Goal: Find specific page/section: Find specific page/section

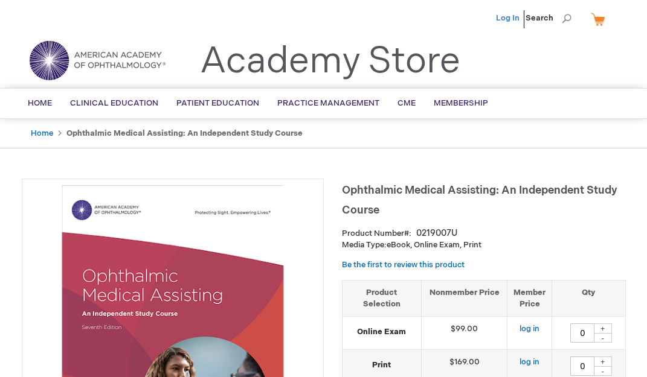
click at [511, 18] on link "Log In" at bounding box center [508, 18] width 24 height 10
click at [48, 107] on span "Home" at bounding box center [40, 103] width 24 height 10
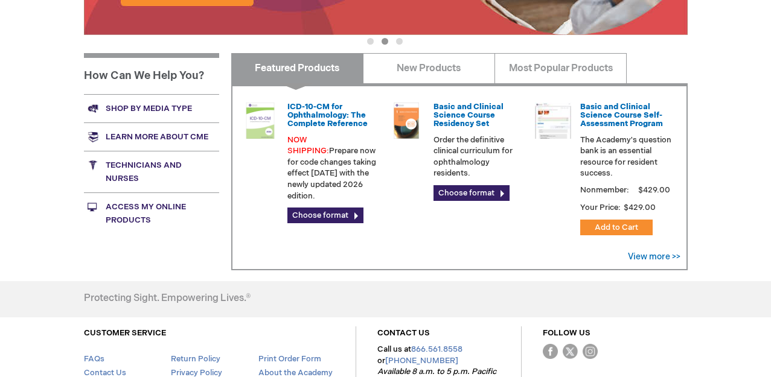
scroll to position [473, 0]
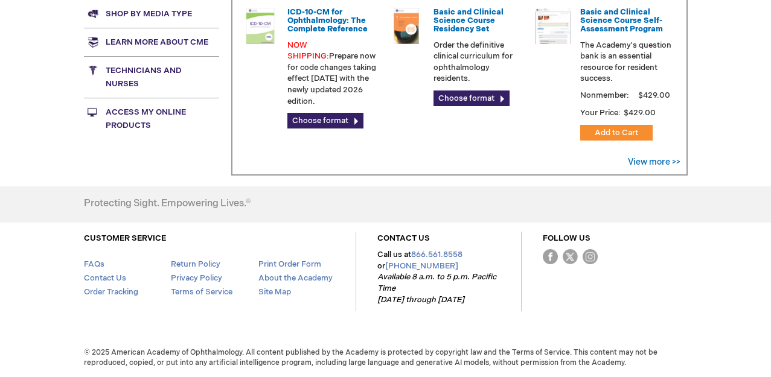
click at [130, 115] on link "Access My Online Products" at bounding box center [151, 119] width 135 height 42
